Goal: Check status: Check status

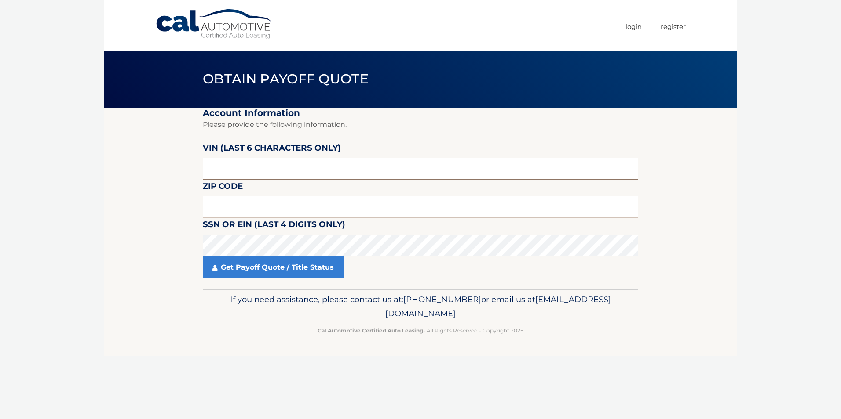
click at [207, 174] on input "text" at bounding box center [420, 169] width 435 height 22
type input "610261"
type input "19114"
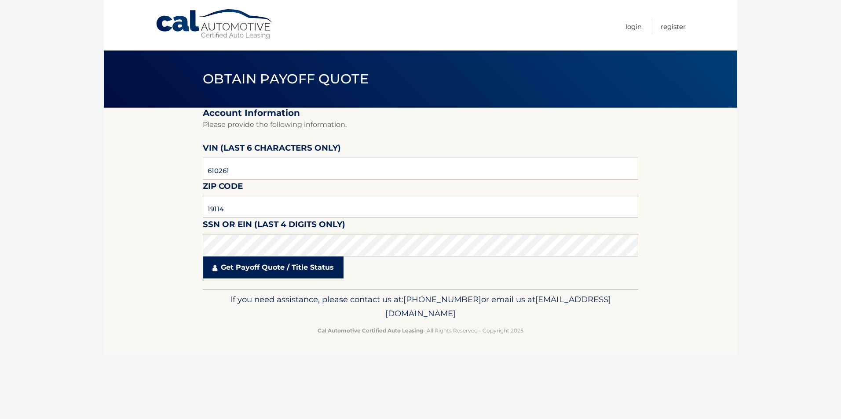
click at [248, 266] on link "Get Payoff Quote / Title Status" at bounding box center [273, 268] width 141 height 22
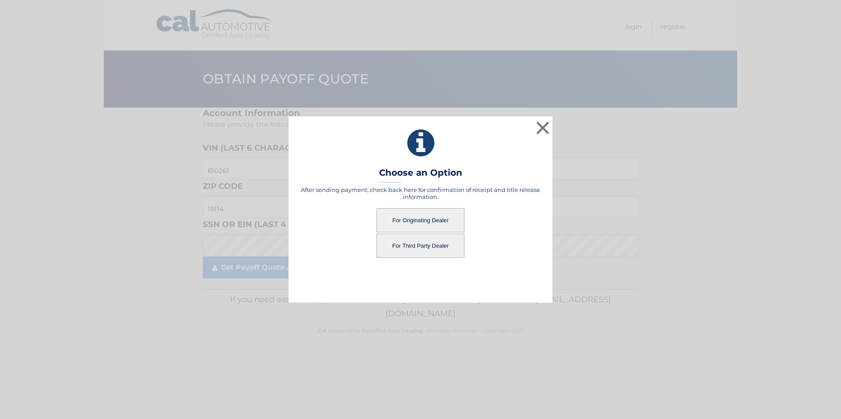
click at [397, 215] on button "For Originating Dealer" at bounding box center [420, 220] width 88 height 24
click at [422, 219] on button "For Originating Dealer" at bounding box center [420, 220] width 88 height 24
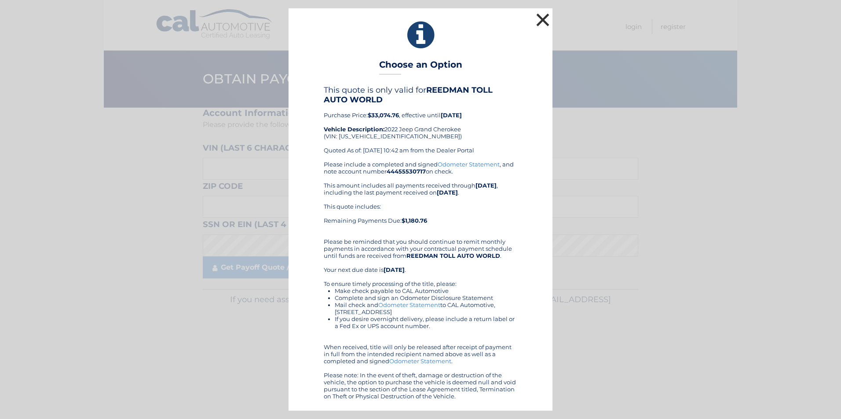
click at [541, 18] on button "×" at bounding box center [543, 20] width 18 height 18
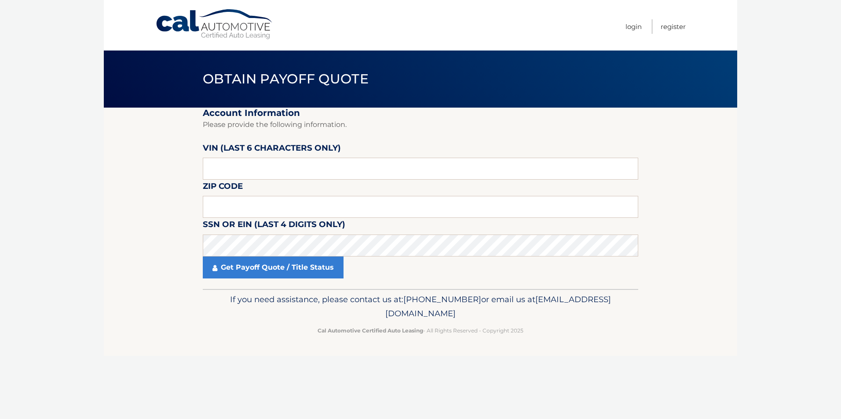
drag, startPoint x: 411, startPoint y: 399, endPoint x: 393, endPoint y: 326, distance: 74.5
click at [410, 399] on div "Cal Automotive Menu Login Register Obtain Payoff Quote ×" at bounding box center [420, 209] width 633 height 419
